Goal: Information Seeking & Learning: Learn about a topic

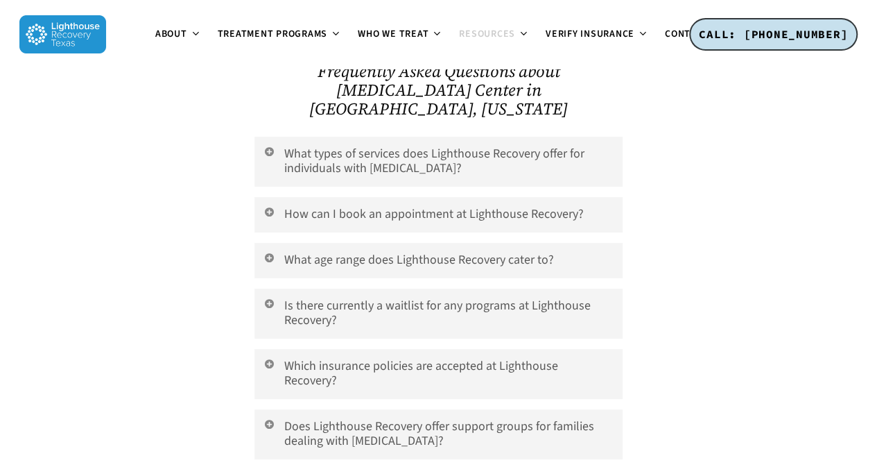
scroll to position [2768, 0]
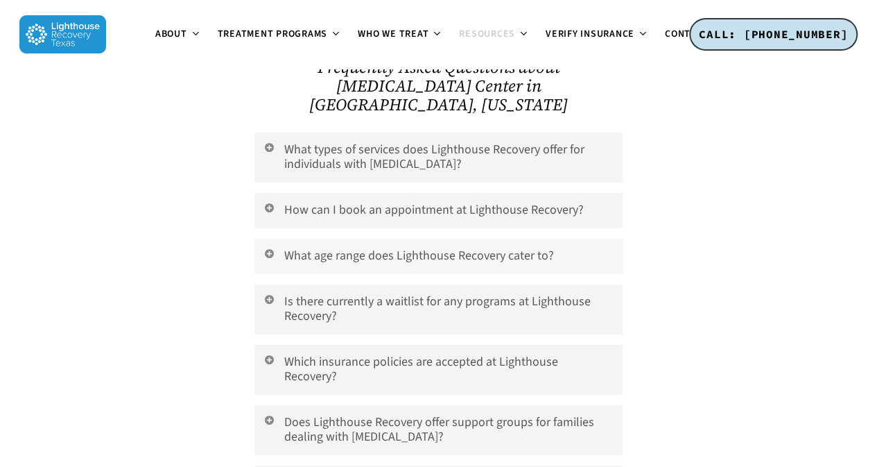
click at [455, 239] on link "What age range does Lighthouse Recovery cater to?" at bounding box center [438, 256] width 368 height 35
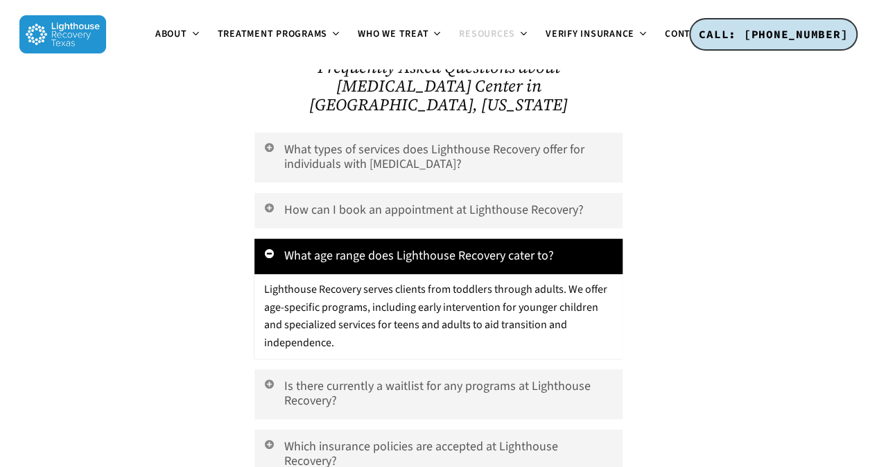
click at [448, 239] on link "What age range does Lighthouse Recovery cater to?" at bounding box center [438, 256] width 368 height 35
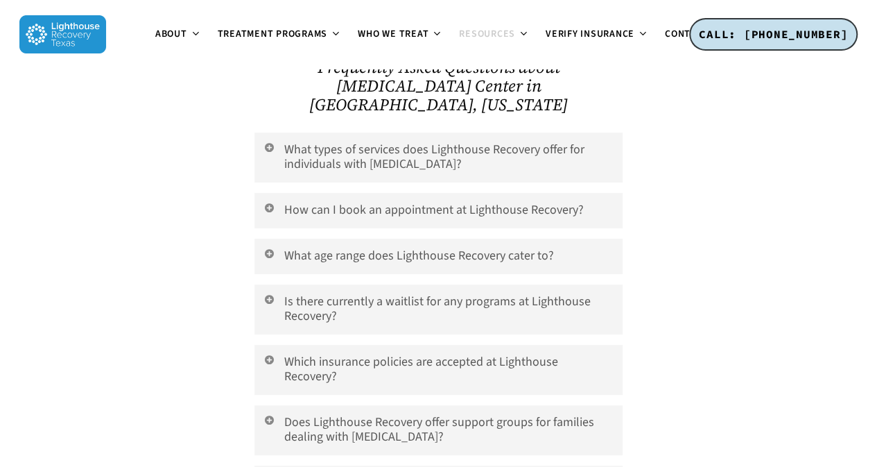
click at [418, 320] on div "What types of services does Lighthouse Recovery offer for individuals with [MED…" at bounding box center [438, 346] width 368 height 428
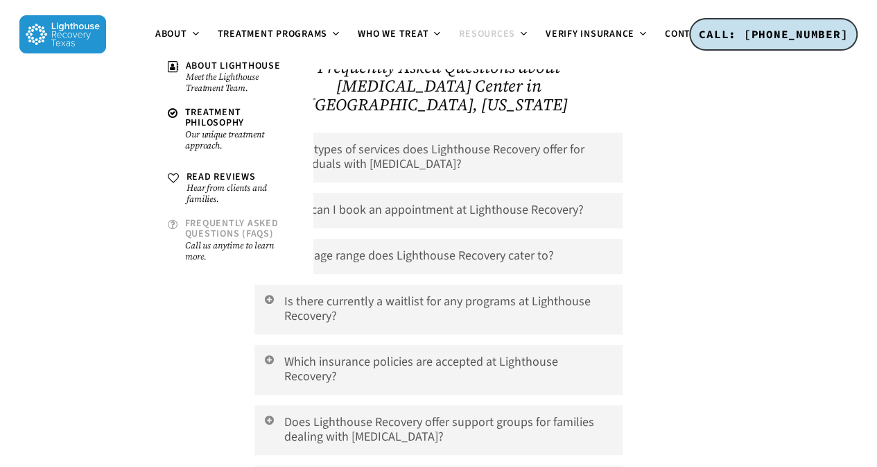
click at [241, 236] on span "Frequently Asked Questions (FAQs)" at bounding box center [232, 228] width 94 height 24
